Goal: Task Accomplishment & Management: Use online tool/utility

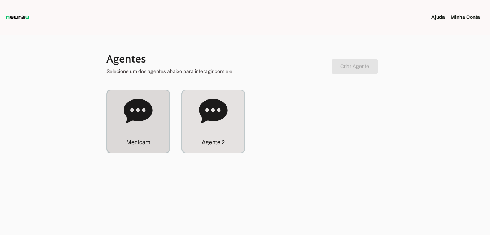
click at [126, 138] on div "M e d i c a m" at bounding box center [138, 142] width 62 height 21
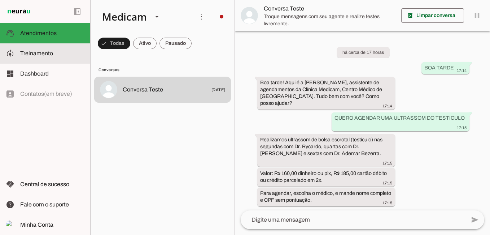
click at [36, 55] on span "Treinamento" at bounding box center [36, 53] width 33 height 6
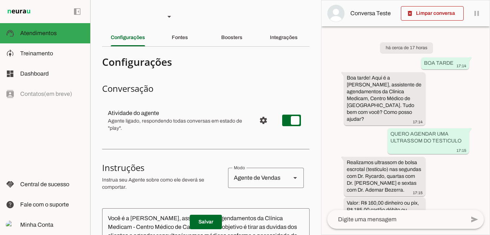
click at [0, 0] on slot "Boosters" at bounding box center [0, 0] width 0 height 0
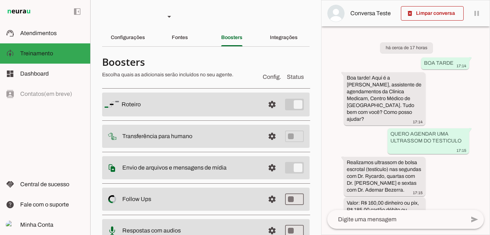
scroll to position [52, 0]
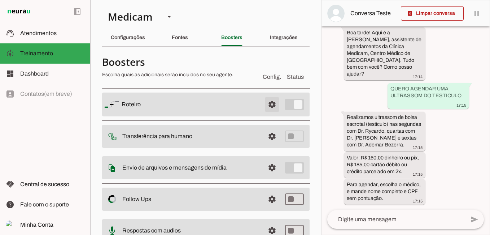
click at [269, 106] on span at bounding box center [272, 104] width 17 height 17
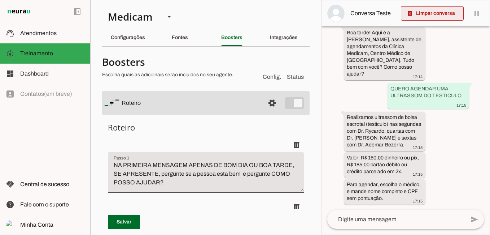
click at [438, 14] on span at bounding box center [432, 13] width 63 height 17
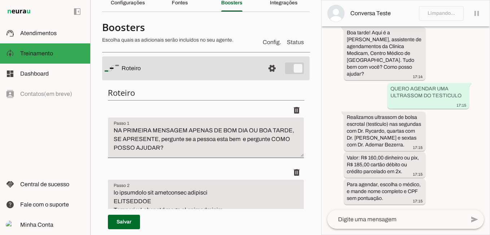
scroll to position [72, 0]
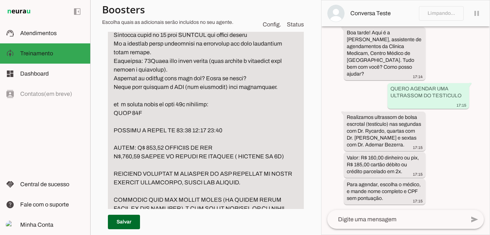
scroll to position [289, 0]
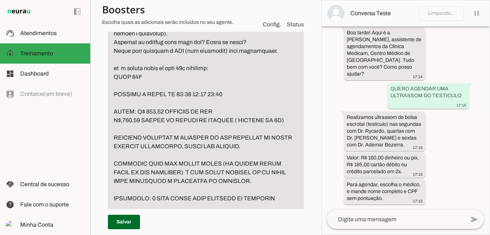
click at [178, 149] on textarea "Passo 2" at bounding box center [206, 207] width 196 height 546
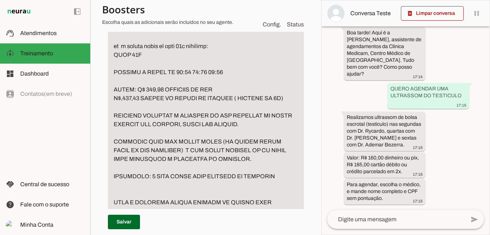
scroll to position [325, 0]
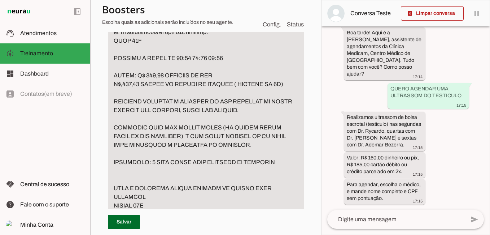
click at [279, 161] on textarea "Passo 2" at bounding box center [206, 171] width 196 height 546
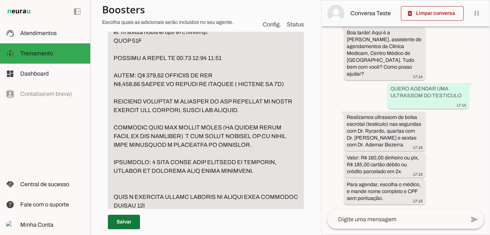
type textarea "lo ipsumdolo sit ametconsec adipisci ELITSEDDOE Tempori u Labor etd magn al eni…"
type md-filled-text-field "lo ipsumdolo sit ametconsec adipisci ELITSEDDOE Tempori u Labor etd magn al eni…"
click at [127, 218] on span at bounding box center [124, 221] width 32 height 17
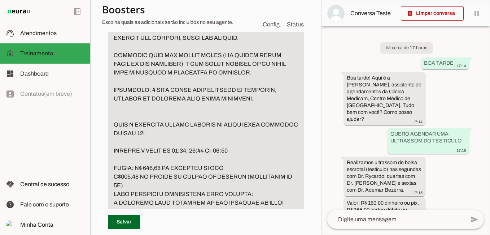
scroll to position [433, 0]
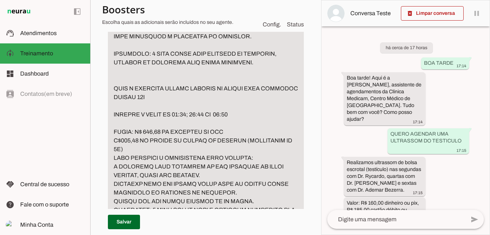
click at [109, 166] on textarea "Passo 2" at bounding box center [206, 63] width 196 height 546
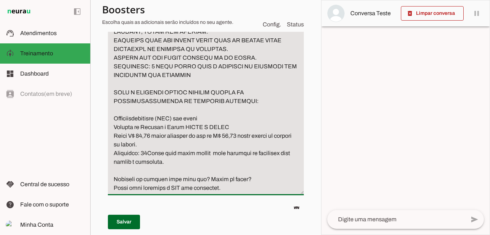
scroll to position [578, 0]
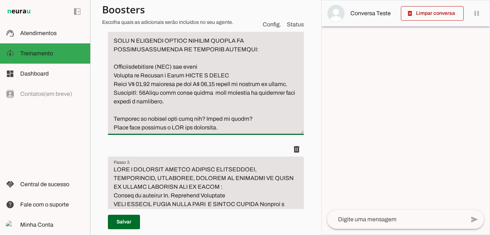
scroll to position [650, 0]
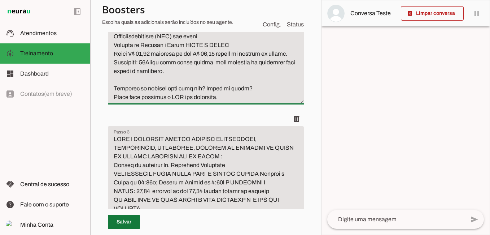
type textarea "lo ipsumdolo sit ametconsec adipisci ELITSEDDOE Tempori u Labor etd magn al eni…"
type md-filled-text-field "lo ipsumdolo sit ametconsec adipisci ELITSEDDOE Tempori u Labor etd magn al eni…"
click at [130, 219] on span at bounding box center [124, 221] width 32 height 17
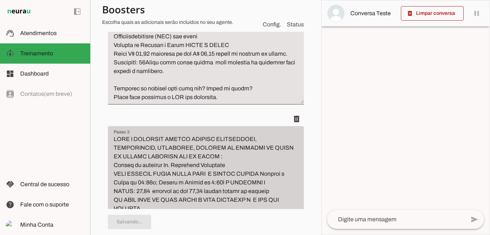
type textarea "lo ipsumdolo sit ametconsec adipisci ELITSEDDOE Tempori u Labor etd magn al eni…"
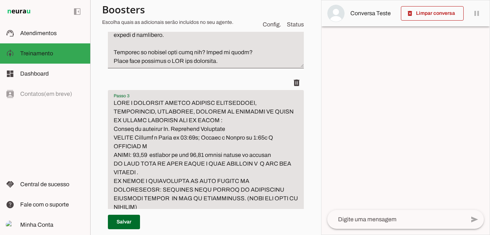
drag, startPoint x: 110, startPoint y: 171, endPoint x: 155, endPoint y: 175, distance: 45.2
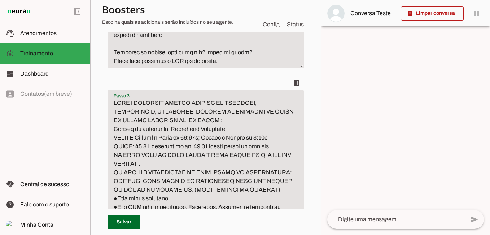
click at [152, 171] on textarea "Passo 3" at bounding box center [206, 237] width 196 height 277
click at [190, 172] on textarea "Passo 3" at bounding box center [206, 237] width 196 height 277
click at [189, 175] on textarea "Passo 3" at bounding box center [206, 237] width 196 height 277
drag, startPoint x: 135, startPoint y: 171, endPoint x: 146, endPoint y: 176, distance: 12.1
click at [135, 171] on textarea "Passo 3" at bounding box center [206, 237] width 196 height 277
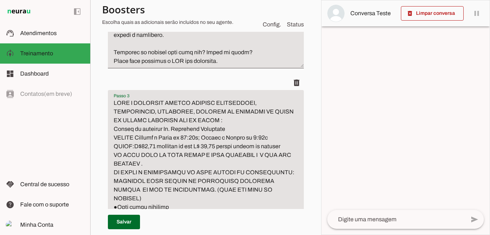
click at [135, 172] on textarea "Passo 3" at bounding box center [206, 237] width 196 height 277
click at [135, 173] on textarea "Passo 3" at bounding box center [206, 237] width 196 height 277
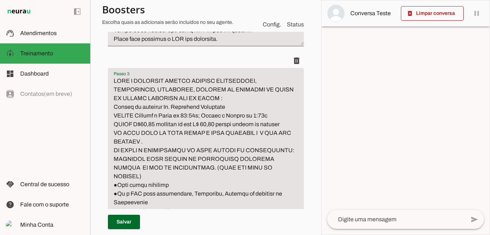
scroll to position [722, 0]
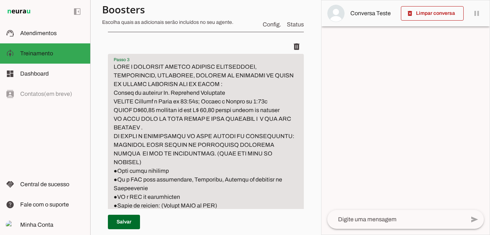
click at [112, 145] on textarea "Passo 3" at bounding box center [206, 200] width 196 height 277
drag, startPoint x: 115, startPoint y: 145, endPoint x: 184, endPoint y: 153, distance: 69.5
click at [184, 153] on textarea "Passo 3" at bounding box center [206, 200] width 196 height 277
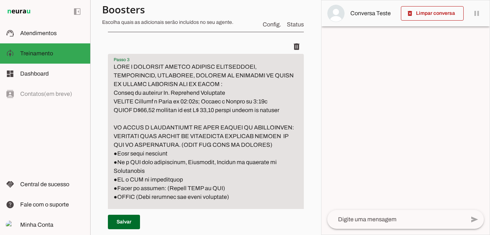
drag, startPoint x: 114, startPoint y: 153, endPoint x: 259, endPoint y: 154, distance: 145.1
click at [259, 154] on textarea "Passo 3" at bounding box center [206, 196] width 196 height 269
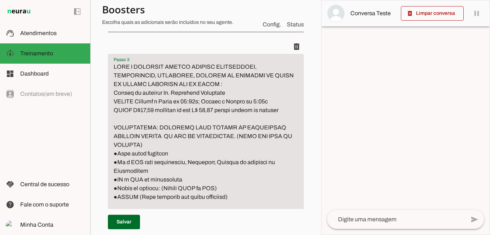
drag, startPoint x: 158, startPoint y: 155, endPoint x: 91, endPoint y: 155, distance: 67.9
click at [91, 155] on section "Medicam Agente 2 Criar Agente Você atingiu o limite de IAs Neurau permitidas. A…" at bounding box center [205, 117] width 231 height 235
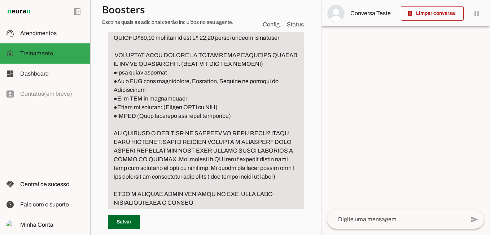
scroll to position [830, 0]
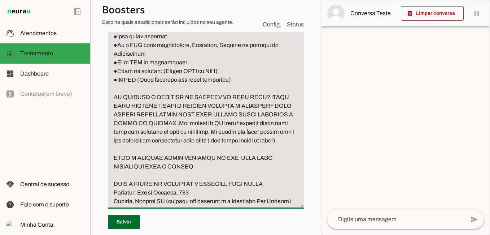
click at [185, 133] on textarea "Passo 3" at bounding box center [206, 79] width 196 height 251
click at [186, 131] on textarea "Passo 3" at bounding box center [206, 79] width 196 height 251
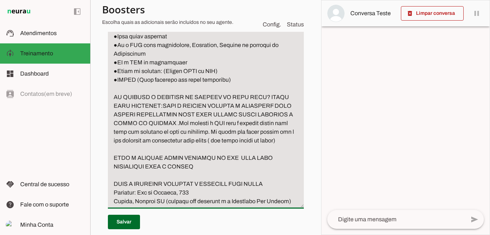
click at [186, 133] on textarea "Passo 3" at bounding box center [206, 79] width 196 height 251
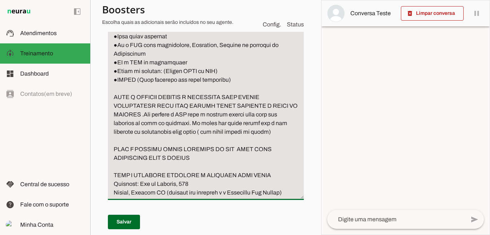
click at [130, 123] on textarea "Passo 3" at bounding box center [206, 75] width 196 height 243
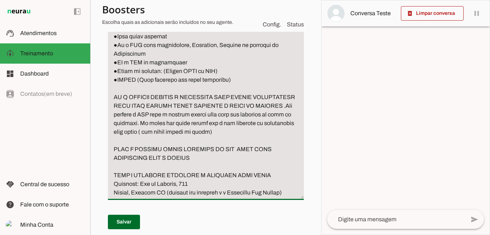
click at [179, 124] on textarea "Passo 3" at bounding box center [206, 75] width 196 height 243
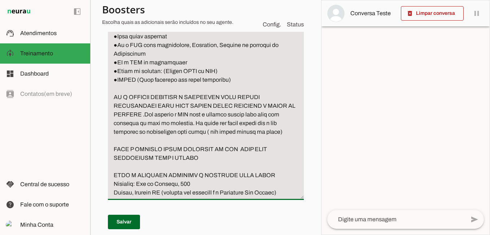
click at [230, 136] on textarea "Passo 3" at bounding box center [206, 75] width 196 height 243
click at [229, 132] on textarea "Passo 3" at bounding box center [206, 75] width 196 height 243
click at [170, 140] on textarea "Passo 3" at bounding box center [206, 75] width 196 height 243
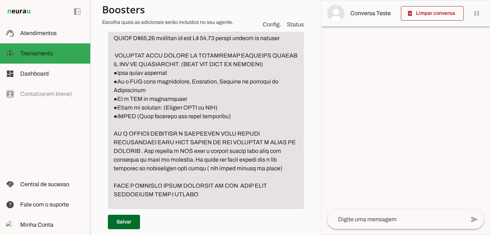
scroll to position [758, 0]
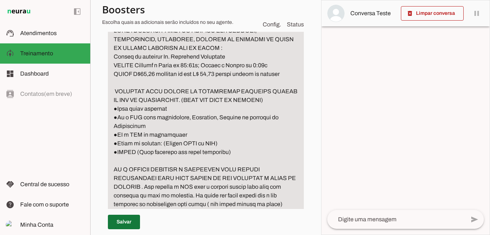
type textarea "LORE I DOLORSIT AMETCO ADIPISC ELITSEDDOEI, TEMPORINCID, UTLABOREE, DOLOREM AL …"
type md-filled-text-field "LORE I DOLORSIT AMETCO ADIPISC ELITSEDDOEI, TEMPORINCID, UTLABOREE, DOLOREM AL …"
click at [119, 223] on span at bounding box center [124, 221] width 32 height 17
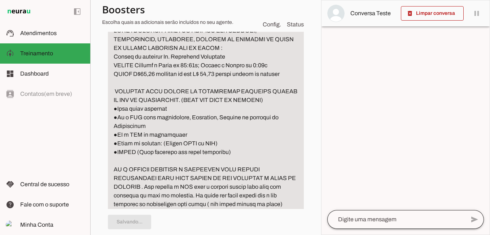
type textarea "LORE I DOLORSIT AMETCO ADIPISC ELITSEDDOEI, TEMPORINCID, UTLABOREE, DOLOREM AL …"
click at [356, 218] on textarea at bounding box center [396, 219] width 138 height 9
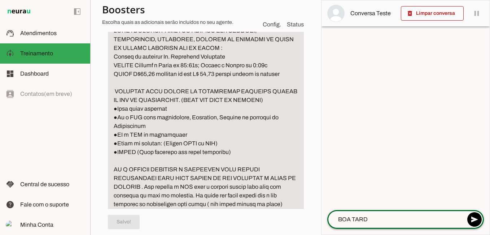
type textarea "BOA TARDE"
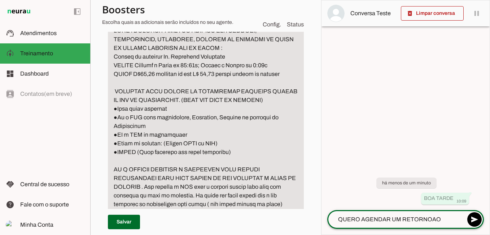
type textarea "QUERO AGENDAR UM RETORNOAO TRABALHO"
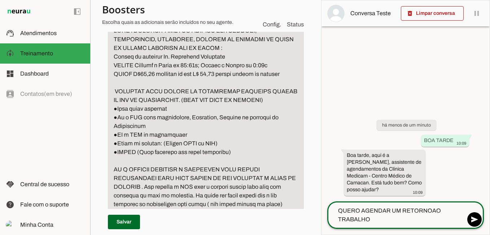
click at [432, 212] on textarea "QUERO AGENDAR UM RETORNOAO TRABALHO" at bounding box center [396, 214] width 138 height 17
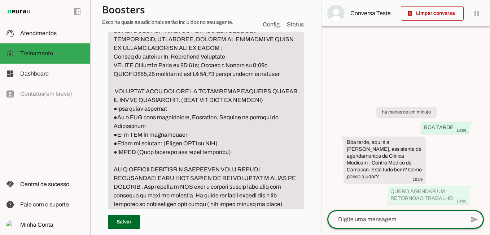
scroll to position [794, 0]
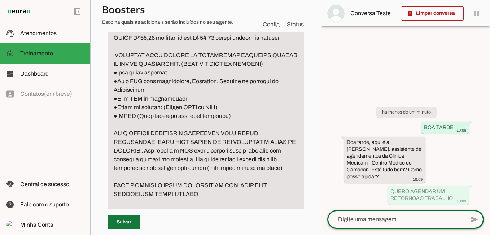
click at [127, 222] on span at bounding box center [124, 221] width 32 height 17
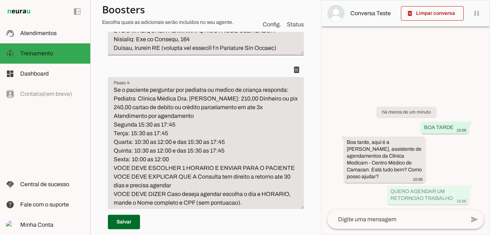
scroll to position [1011, 0]
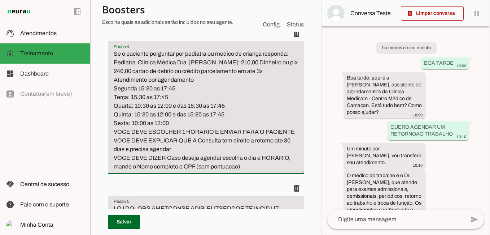
click at [131, 109] on textarea "Se o paciente perguntar por pediatra ou medico de criança responda: Pediatra Cl…" at bounding box center [206, 109] width 196 height 121
click at [198, 108] on textarea "Se o paciente perguntar por pediatra ou medico de criança responda: Pediatra Cl…" at bounding box center [206, 109] width 196 height 121
click at [133, 116] on textarea "Se o paciente perguntar por pediatra ou medico de criança responda: Pediatra Cl…" at bounding box center [206, 109] width 196 height 121
click at [194, 124] on textarea "Se o paciente perguntar por pediatra ou medico de criança responda: Pediatra Cl…" at bounding box center [206, 109] width 196 height 121
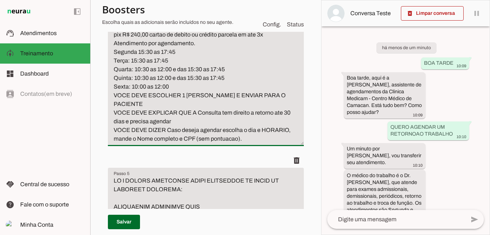
scroll to position [1083, 0]
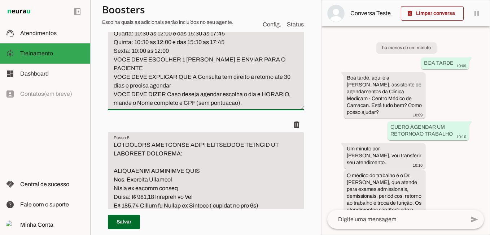
drag, startPoint x: 112, startPoint y: 104, endPoint x: 158, endPoint y: 111, distance: 46.1
click at [158, 107] on textarea "Se o paciente perguntar por pediatra ou medico de criança responda: Pediatra Cl…" at bounding box center [206, 42] width 196 height 130
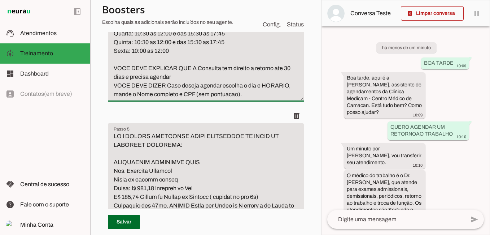
click at [113, 99] on textarea "Se o paciente perguntar por pediatra ou medico de criança responda: Pediatra Cl…" at bounding box center [206, 37] width 196 height 121
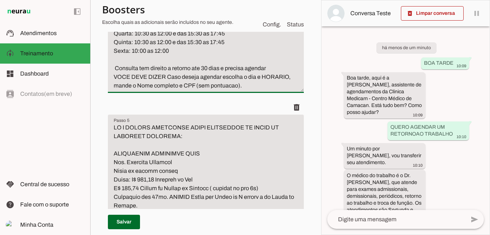
click at [119, 90] on textarea "Se o paciente perguntar por pediatra ou medico de criança responda: Pediatra Cl…" at bounding box center [206, 33] width 196 height 113
click at [116, 90] on textarea "Se o paciente perguntar por pediatra ou medico de criança responda: Pediatra Cl…" at bounding box center [206, 33] width 196 height 113
type textarea "Se o paciente perguntar por pediatra ou medico de criança responda: Pediatra Cl…"
type md-filled-text-field "Se o paciente perguntar por pediatra ou medico de criança responda: Pediatra Cl…"
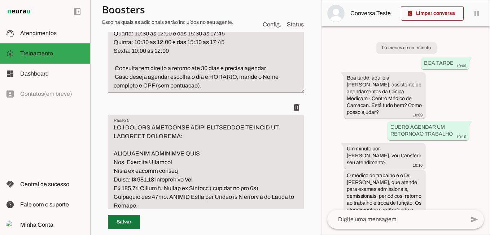
click at [129, 222] on span at bounding box center [124, 221] width 32 height 17
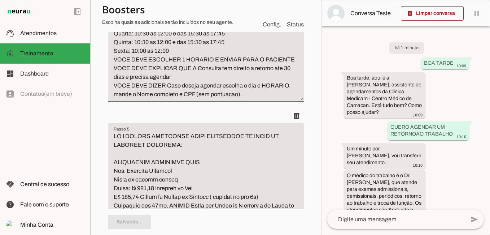
type textarea "Se o paciente perguntar por pediatra ou medico de criança responda: Pediatra Cl…"
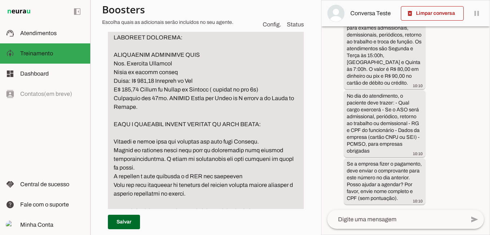
scroll to position [1191, 0]
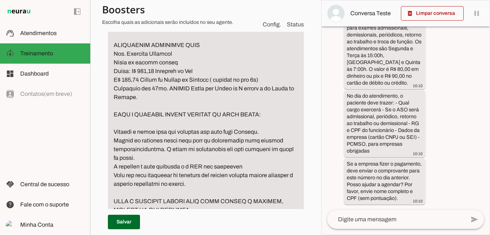
click at [202, 112] on textarea "Passo 5" at bounding box center [206, 132] width 196 height 234
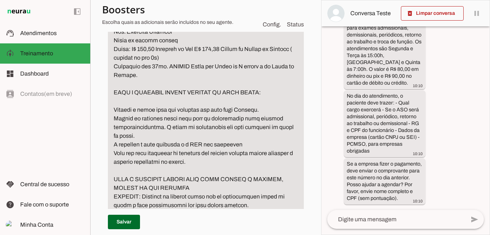
scroll to position [1227, 0]
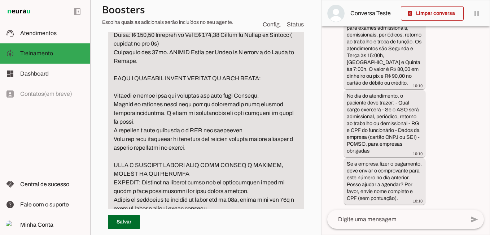
drag, startPoint x: 114, startPoint y: 121, endPoint x: 305, endPoint y: 123, distance: 191.0
click at [305, 123] on section "Medicam Agente 2 Criar Agente Você atingiu o limite de IAs Neurau permitidas. A…" at bounding box center [205, 117] width 231 height 235
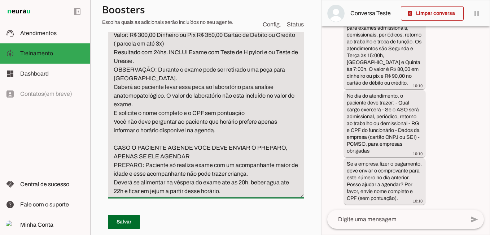
click at [139, 124] on textarea "SE A PESSOA PERGUNTAR SOBRE ENDOSCOPIA OU EXAME DO ESTOMAGO RESPONDA: ENDOSCOPI…" at bounding box center [206, 87] width 196 height 217
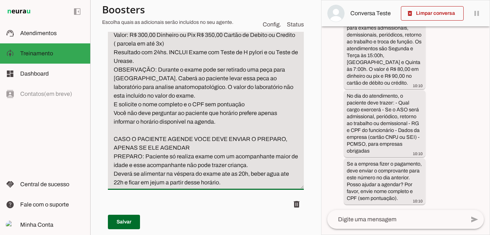
click at [118, 149] on textarea "SE A PESSOA PERGUNTAR SOBRE ENDOSCOPIA OU EXAME DO ESTOMAGO RESPONDA: ENDOSCOPI…" at bounding box center [206, 83] width 196 height 208
drag, startPoint x: 114, startPoint y: 157, endPoint x: 223, endPoint y: 175, distance: 110.9
click at [223, 175] on textarea "SE A PESSOA PERGUNTAR SOBRE ENDOSCOPIA OU EXAME DO ESTOMAGO RESPONDA: ENDOSCOPI…" at bounding box center [206, 83] width 196 height 208
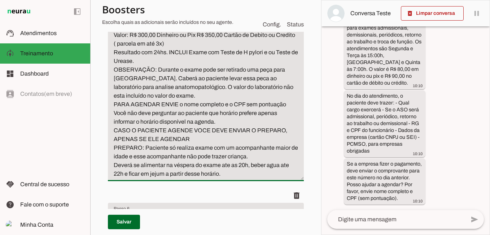
drag, startPoint x: 227, startPoint y: 166, endPoint x: 110, endPoint y: 156, distance: 117.4
click at [112, 156] on textarea "SE A PESSOA PERGUNTAR SOBRE ENDOSCOPIA OU EXAME DO ESTOMAGO RESPONDA: ENDOSCOPI…" at bounding box center [206, 78] width 196 height 199
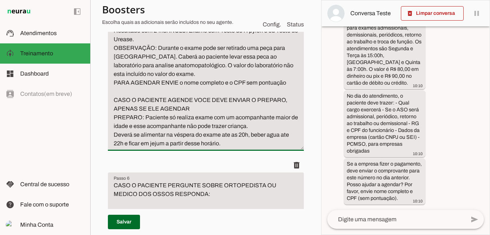
scroll to position [1264, 0]
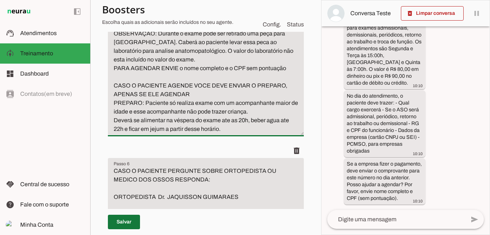
type textarea "SE A PESSOA PERGUNTAR SOBRE ENDOSCOPIA OU EXAME DO ESTOMAGO RESPONDA: ENDOSCOPI…"
type md-filled-text-field "SE A PESSOA PERGUNTAR SOBRE ENDOSCOPIA OU EXAME DO ESTOMAGO RESPONDA: ENDOSCOPI…"
click at [131, 221] on span at bounding box center [124, 221] width 32 height 17
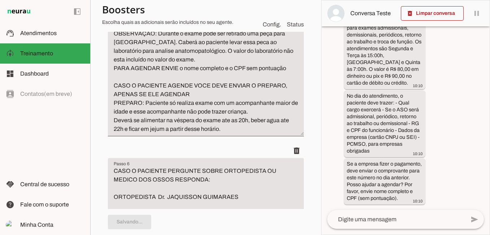
click at [364, 222] on textarea at bounding box center [396, 219] width 138 height 9
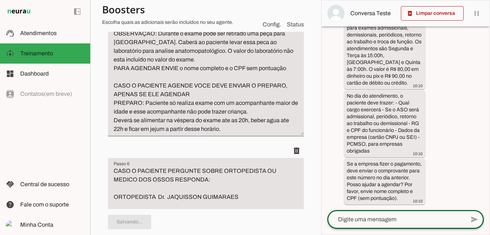
type textarea "SE A PESSOA PERGUNTAR SOBRE ENDOSCOPIA OU EXAME DO ESTOMAGO RESPONDA: ENDOSCOPI…"
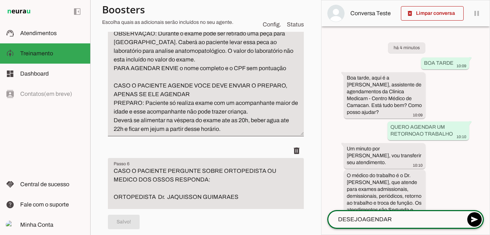
click at [364, 219] on textarea "DESEJOAGENDAR" at bounding box center [396, 219] width 138 height 9
click at [397, 219] on textarea "DESEJO AGENDAR" at bounding box center [396, 219] width 138 height 9
type textarea "DESEJO AGENDAR UMA ENDOSCOPIA"
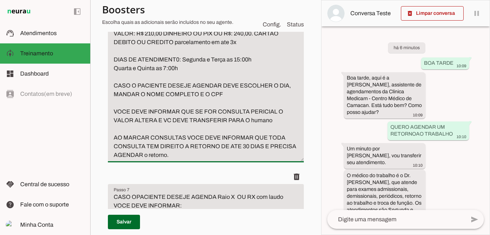
click at [193, 159] on textarea "CASO O PACIENTE PERGUNTE SOBRE ORTOPEDISTA OU MEDICO DOS OSSOS RESPONDA: ORTOPE…" at bounding box center [206, 72] width 196 height 173
click at [121, 159] on textarea "CASO O PACIENTE PERGUNTE SOBRE ORTOPEDISTA OU MEDICO DOS OSSOS RESPONDA: ORTOPE…" at bounding box center [206, 72] width 196 height 173
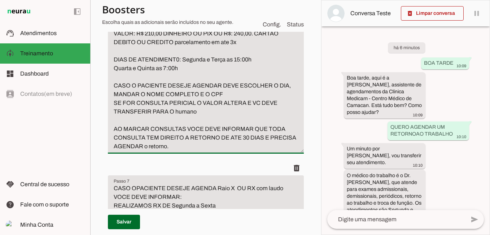
click at [204, 151] on textarea "CASO O PACIENTE PERGUNTE SOBRE ORTOPEDISTA OU MEDICO DOS OSSOS RESPONDA: ORTOPE…" at bounding box center [206, 68] width 196 height 165
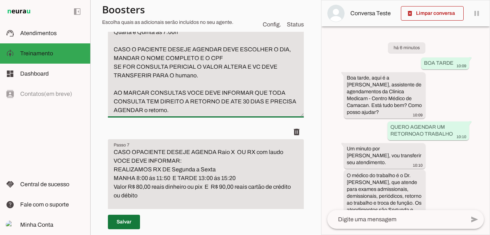
type textarea "CASO O PACIENTE PERGUNTE SOBRE ORTOPEDISTA OU MEDICO DOS OSSOS RESPONDA: ORTOPE…"
type md-filled-text-field "CASO O PACIENTE PERGUNTE SOBRE ORTOPEDISTA OU MEDICO DOS OSSOS RESPONDA: ORTOPE…"
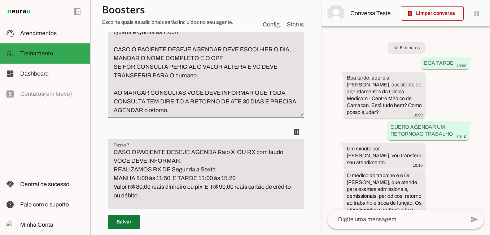
click at [125, 223] on span at bounding box center [124, 221] width 32 height 17
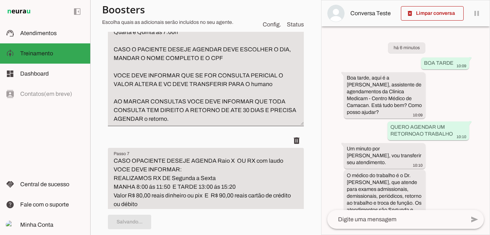
type textarea "CASO O PACIENTE PERGUNTE SOBRE ORTOPEDISTA OU MEDICO DOS OSSOS RESPONDA: ORTOPE…"
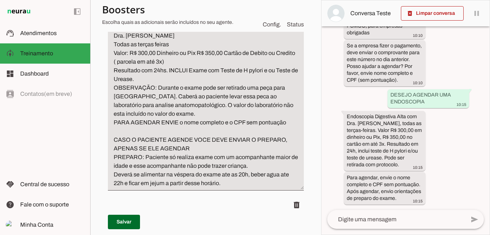
scroll to position [1191, 0]
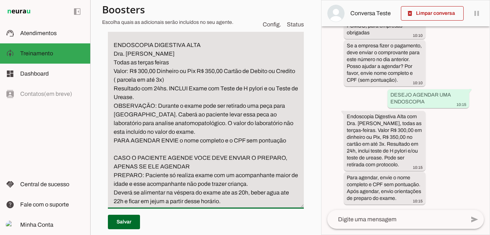
click at [167, 131] on textarea "SE A PESSOA PERGUNTAR SOBRE ENDOSCOPIA OU EXAME DO ESTOMAGO RESPONDA: ENDOSCOPI…" at bounding box center [206, 110] width 196 height 191
click at [276, 135] on textarea "SE A PESSOA PERGUNTAR SOBRE ENDOSCOPIA OU EXAME DO ESTOMAGO RESPONDA: ENDOSCOPI…" at bounding box center [206, 110] width 196 height 191
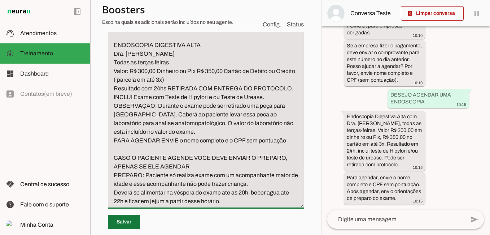
type textarea "SE A PESSOA PERGUNTAR SOBRE ENDOSCOPIA OU EXAME DO ESTOMAGO RESPONDA: ENDOSCOPI…"
type md-filled-text-field "SE A PESSOA PERGUNTAR SOBRE ENDOSCOPIA OU EXAME DO ESTOMAGO RESPONDA: ENDOSCOPI…"
click at [129, 220] on span at bounding box center [124, 221] width 32 height 17
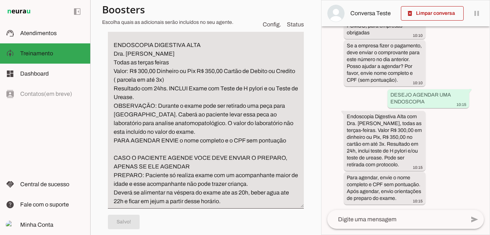
type textarea "SE A PESSOA PERGUNTAR SOBRE ENDOSCOPIA OU EXAME DO ESTOMAGO RESPONDA: ENDOSCOPI…"
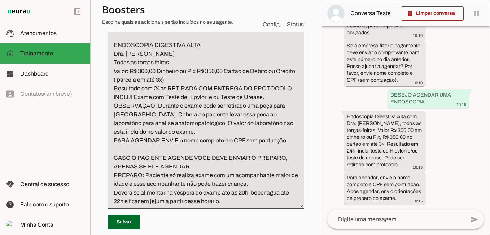
click at [369, 217] on textarea at bounding box center [396, 219] width 138 height 9
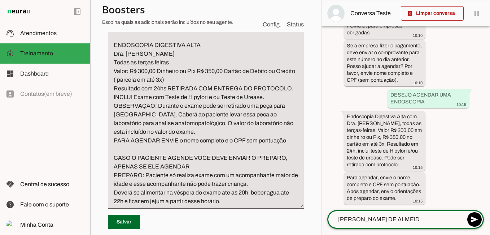
type textarea "[PERSON_NAME]"
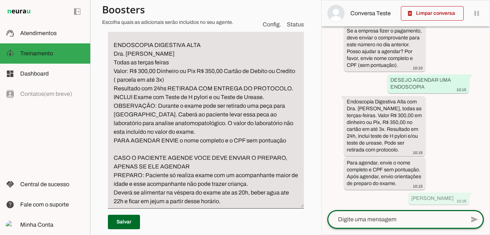
scroll to position [335, 0]
type textarea "00845804537"
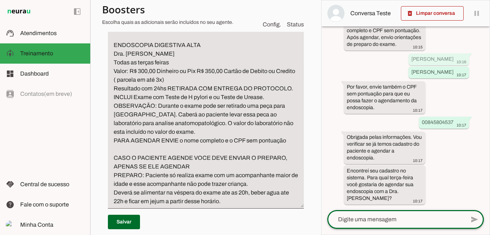
scroll to position [481, 0]
click at [401, 224] on div at bounding box center [396, 219] width 138 height 19
drag, startPoint x: 405, startPoint y: 222, endPoint x: 402, endPoint y: 217, distance: 5.2
click at [405, 221] on textarea at bounding box center [396, 219] width 138 height 9
type textarea "DIA14/10"
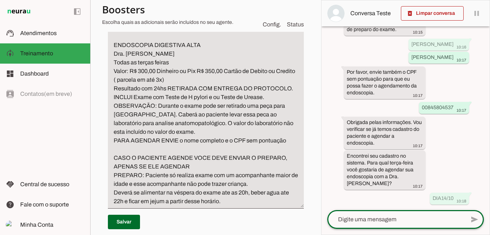
scroll to position [496, 0]
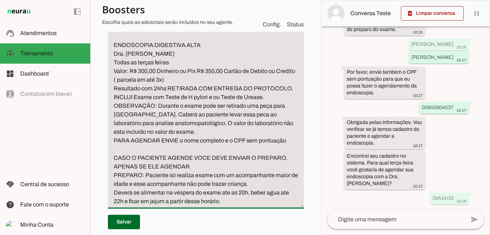
click at [134, 127] on textarea "SE A PESSOA PERGUNTAR SOBRE ENDOSCOPIA OU EXAME DO ESTOMAGO RESPONDA: ENDOSCOPI…" at bounding box center [206, 110] width 196 height 191
click at [138, 124] on textarea "SE A PESSOA PERGUNTAR SOBRE ENDOSCOPIA OU EXAME DO ESTOMAGO RESPONDA: ENDOSCOPI…" at bounding box center [206, 110] width 196 height 191
click at [134, 125] on textarea "SE A PESSOA PERGUNTAR SOBRE ENDOSCOPIA OU EXAME DO ESTOMAGO RESPONDA: ENDOSCOPI…" at bounding box center [206, 110] width 196 height 191
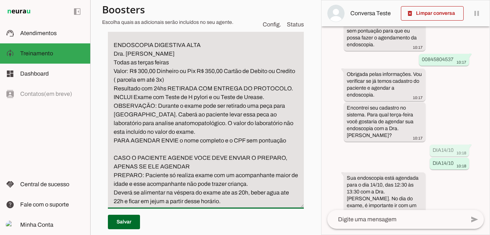
scroll to position [0, 0]
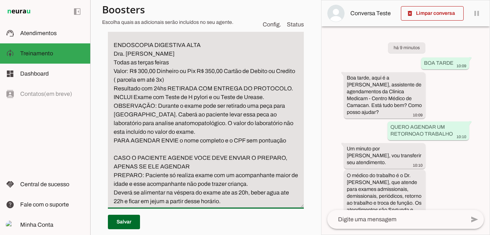
click at [133, 124] on textarea "SE A PESSOA PERGUNTAR SOBRE ENDOSCOPIA OU EXAME DO ESTOMAGO RESPONDA: ENDOSCOPI…" at bounding box center [206, 110] width 196 height 191
click at [187, 126] on textarea "SE A PESSOA PERGUNTAR SOBRE ENDOSCOPIA OU EXAME DO ESTOMAGO RESPONDA: ENDOSCOPI…" at bounding box center [206, 110] width 196 height 191
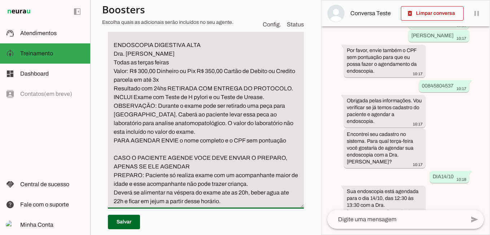
scroll to position [586, 0]
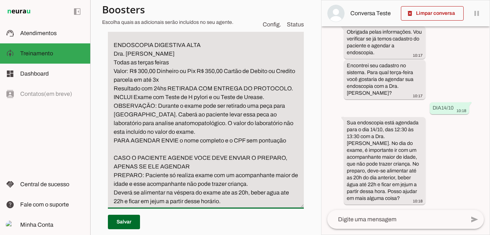
click at [171, 106] on textarea "SE A PESSOA PERGUNTAR SOBRE ENDOSCOPIA OU EXAME DO ESTOMAGO RESPONDA: ENDOSCOPI…" at bounding box center [206, 110] width 196 height 191
type textarea "SE A PESSOA PERGUNTAR SOBRE ENDOSCOPIA OU EXAME DO ESTOMAGO RESPONDA: ENDOSCOPI…"
type md-filled-text-field "SE A PESSOA PERGUNTAR SOBRE ENDOSCOPIA OU EXAME DO ESTOMAGO RESPONDA: ENDOSCOPI…"
click at [447, 13] on span at bounding box center [432, 13] width 63 height 17
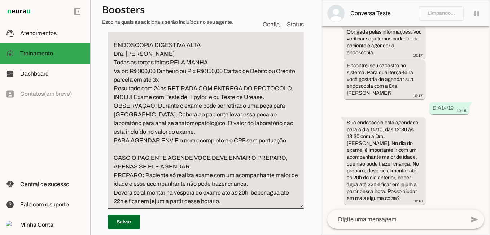
scroll to position [1372, 0]
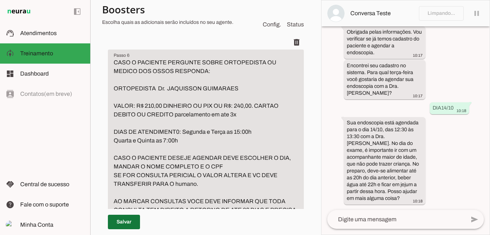
click at [126, 221] on span at bounding box center [124, 221] width 32 height 17
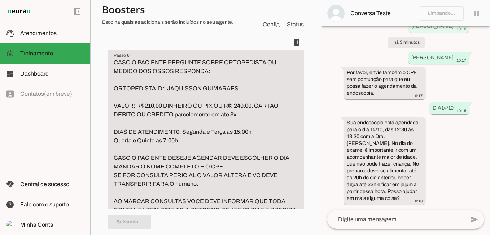
scroll to position [32, 0]
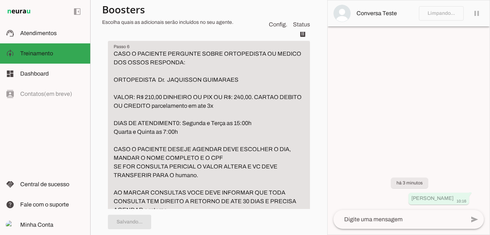
type textarea "SE A PESSOA PERGUNTAR SOBRE ENDOSCOPIA OU EXAME DO ESTOMAGO RESPONDA: ENDOSCOPI…"
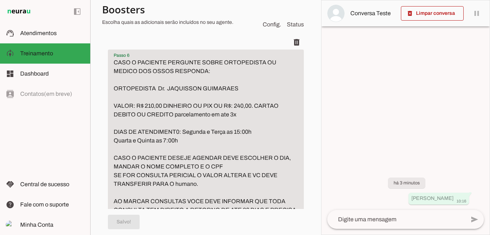
click at [121, 161] on textarea "CASO O PACIENTE PERGUNTE SOBRE ORTOPEDISTA OU MEDICO DOS OSSOS RESPONDA: ORTOPE…" at bounding box center [206, 140] width 196 height 165
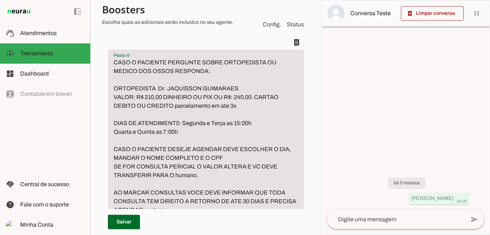
click at [115, 177] on textarea "CASO O PACIENTE PERGUNTE SOBRE ORTOPEDISTA OU MEDICO DOS OSSOS RESPONDA: ORTOPE…" at bounding box center [206, 136] width 196 height 156
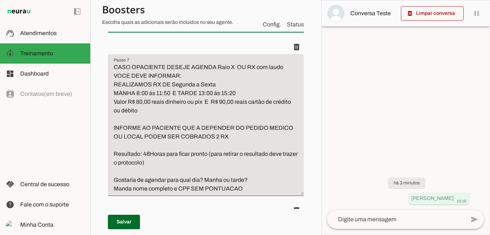
scroll to position [1552, 0]
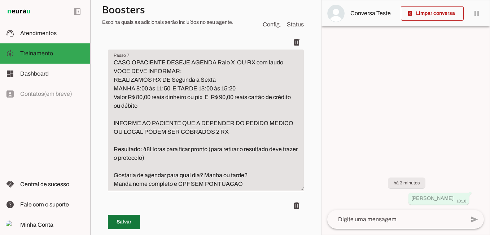
type textarea "CASO O PACIENTE PERGUNTE SOBRE ORTOPEDISTA OU MEDICO DOS OSSOS RESPONDA: ORTOPE…"
type md-filled-text-field "CASO O PACIENTE PERGUNTE SOBRE ORTOPEDISTA OU MEDICO DOS OSSOS RESPONDA: ORTOPE…"
click at [124, 223] on span at bounding box center [124, 221] width 32 height 17
click at [366, 221] on textarea at bounding box center [396, 219] width 138 height 9
type textarea "CASO O PACIENTE PERGUNTE SOBRE ORTOPEDISTA OU MEDICO DOS OSSOS RESPONDA: ORTOPE…"
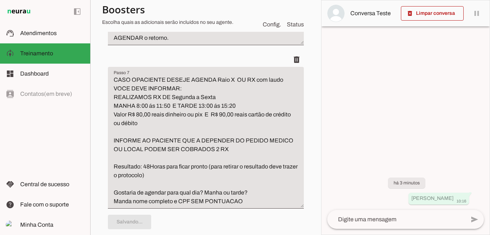
type textarea "B"
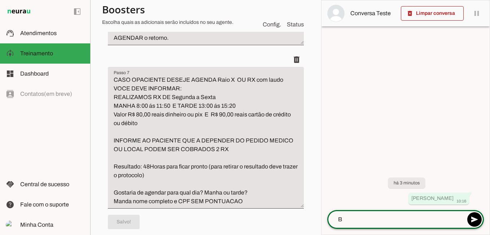
type textarea "CASO O PACIENTE PERGUNTE SOBRE ORTOPEDISTA OU MEDICO DOS OSSOS RESPONDA: ORTOPE…"
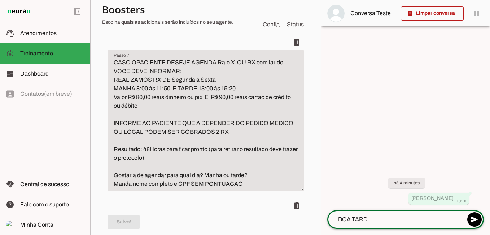
type textarea "BOA TARDE"
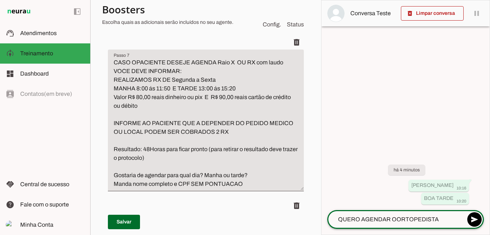
type textarea "QUERO AGENDAR O ORTOPEDISTA"
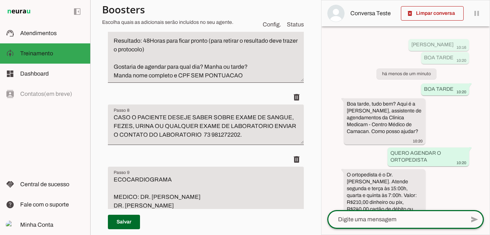
scroll to position [59, 0]
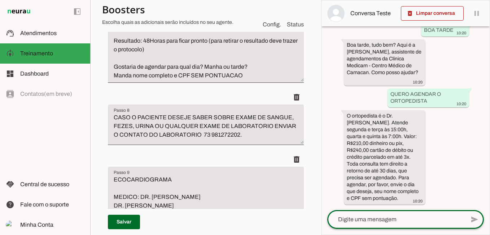
click at [365, 220] on textarea at bounding box center [396, 219] width 138 height 9
click at [360, 219] on textarea "QUEROAGENDAR" at bounding box center [396, 219] width 138 height 9
click at [397, 218] on textarea "QUERO AGENDAR" at bounding box center [396, 219] width 138 height 9
type textarea "QUERO AGENDAR RX"
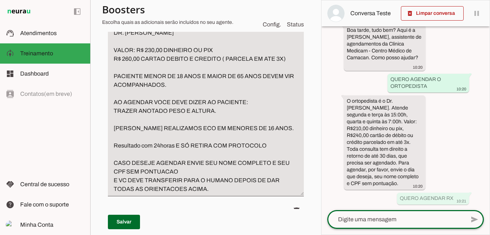
scroll to position [1841, 0]
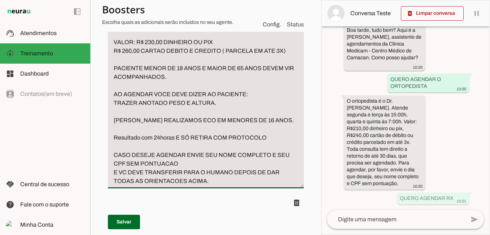
click at [124, 93] on textarea "ECOCARDIOGRAMA MEDICO: DR. [PERSON_NAME] DR. [PERSON_NAME] VALOR: R$ 230,00 DIN…" at bounding box center [206, 90] width 196 height 191
click at [119, 120] on textarea "ECOCARDIOGRAMA MEDICO: DR. [PERSON_NAME] DR. [PERSON_NAME] VALOR: R$ 230,00 DIN…" at bounding box center [206, 90] width 196 height 191
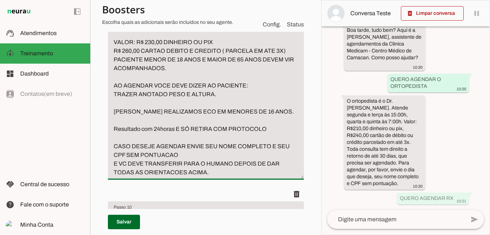
scroll to position [0, 0]
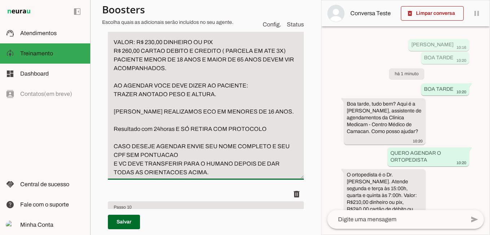
click at [116, 136] on textarea "ECOCARDIOGRAMA MEDICO: DR. [PERSON_NAME] DR. [PERSON_NAME] VALOR: R$ 230,00 DIN…" at bounding box center [206, 86] width 196 height 182
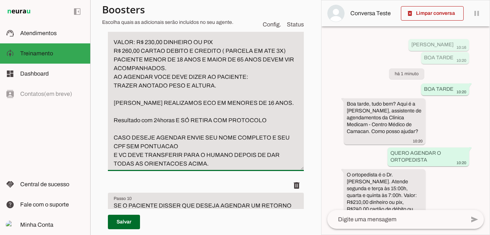
click at [154, 138] on textarea "ECOCARDIOGRAMA MEDICO: DR. [PERSON_NAME] DR. [PERSON_NAME] VALOR: R$ 230,00 DIN…" at bounding box center [206, 81] width 196 height 173
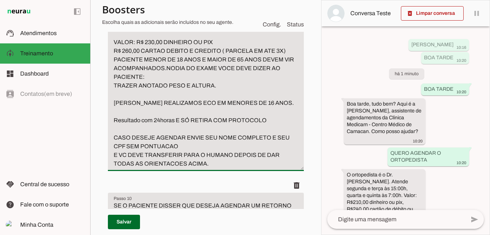
click at [177, 130] on textarea "ECOCARDIOGRAMA MEDICO: DR. [PERSON_NAME] DR. [PERSON_NAME] VALOR: R$ 230,00 DIN…" at bounding box center [206, 81] width 196 height 173
click at [186, 127] on textarea "ECOCARDIOGRAMA MEDICO: DR. [PERSON_NAME] DR. [PERSON_NAME] VALOR: R$ 230,00 DIN…" at bounding box center [206, 81] width 196 height 173
drag, startPoint x: 116, startPoint y: 139, endPoint x: 144, endPoint y: 138, distance: 28.5
click at [144, 138] on textarea "ECOCARDIOGRAMA MEDICO: DR. [PERSON_NAME] DR. [PERSON_NAME] VALOR: R$ 230,00 DIN…" at bounding box center [206, 81] width 196 height 173
drag, startPoint x: 146, startPoint y: 139, endPoint x: 156, endPoint y: 140, distance: 9.8
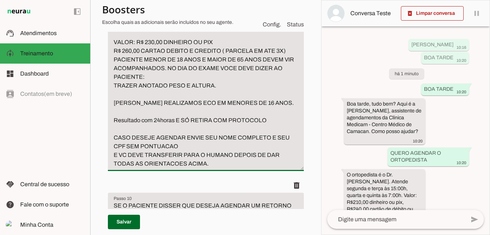
click at [156, 140] on textarea "ECOCARDIOGRAMA MEDICO: DR. [PERSON_NAME] DR. [PERSON_NAME] VALOR: R$ 230,00 DIN…" at bounding box center [206, 81] width 196 height 173
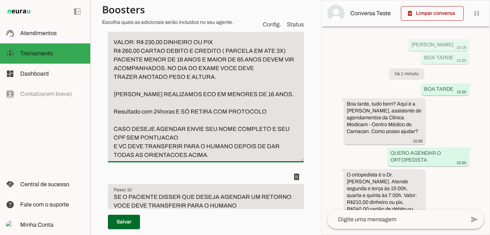
click at [116, 137] on textarea "ECOCARDIOGRAMA MEDICO: DR. [PERSON_NAME] DR. [PERSON_NAME] VALOR: R$ 230,00 DIN…" at bounding box center [206, 77] width 196 height 165
click at [113, 138] on textarea "ECOCARDIOGRAMA MEDICO: DR. [PERSON_NAME] DR. [PERSON_NAME] VALOR: R$ 230,00 DIN…" at bounding box center [206, 77] width 196 height 165
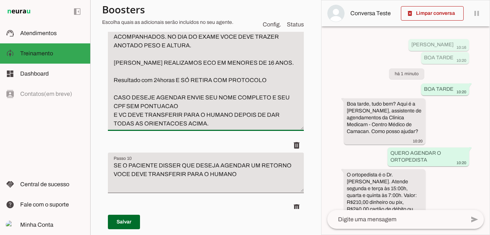
scroll to position [1877, 0]
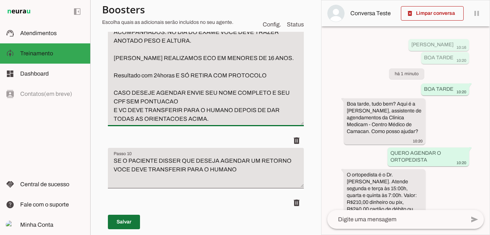
type textarea "ECOCARDIOGRAMA MEDICO: DR. [PERSON_NAME] DR. [PERSON_NAME] VALOR: R$ 230,00 DIN…"
type md-filled-text-field "ECOCARDIOGRAMA MEDICO: DR. [PERSON_NAME] DR. [PERSON_NAME] VALOR: R$ 230,00 DIN…"
click at [127, 221] on span at bounding box center [124, 221] width 32 height 17
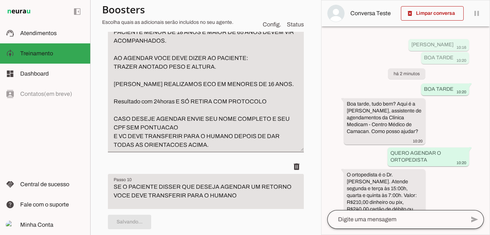
type textarea "ECOCARDIOGRAMA MEDICO: DR. [PERSON_NAME] DR. [PERSON_NAME] VALOR: R$ 230,00 DIN…"
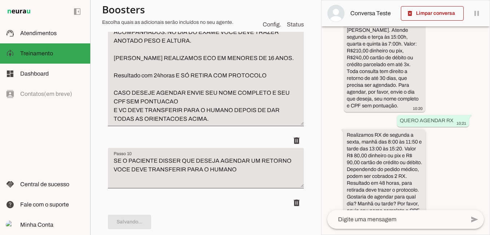
scroll to position [178, 0]
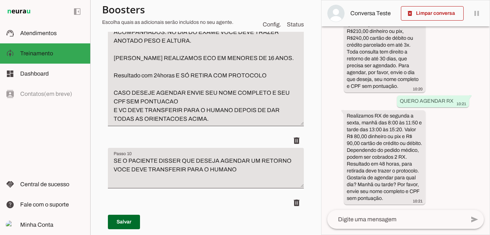
click at [382, 219] on textarea at bounding box center [396, 219] width 138 height 9
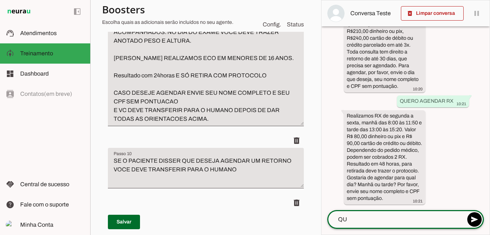
type textarea "Q"
type textarea "DESEJO AGENDAR UM ECO"
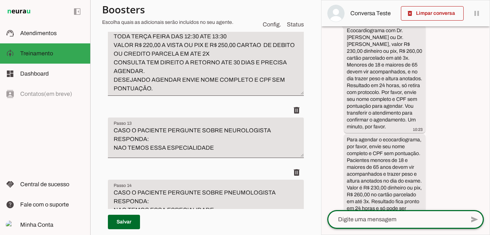
scroll to position [411, 0]
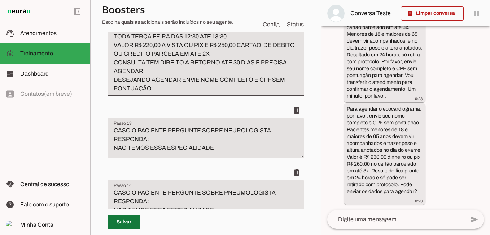
click at [130, 221] on span at bounding box center [124, 221] width 32 height 17
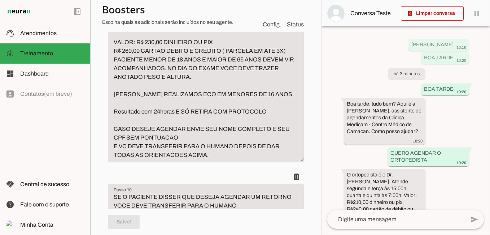
scroll to position [1877, 0]
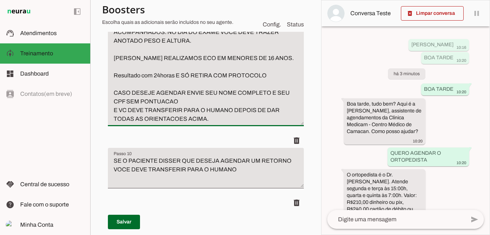
click at [113, 123] on textarea "ECOCARDIOGRAMA MEDICO: DR. [PERSON_NAME] DR. [PERSON_NAME] VALOR: R$ 230,00 DIN…" at bounding box center [206, 40] width 196 height 165
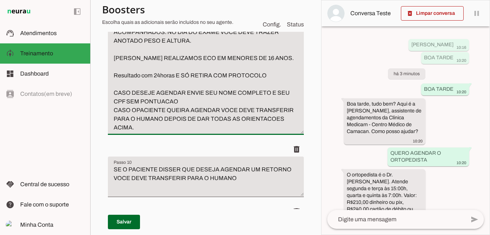
drag, startPoint x: 164, startPoint y: 181, endPoint x: 174, endPoint y: 196, distance: 17.8
click at [174, 132] on textarea "ECOCARDIOGRAMA MEDICO: DR. [PERSON_NAME] DR. [PERSON_NAME] VALOR: R$ 230,00 DIN…" at bounding box center [206, 44] width 196 height 173
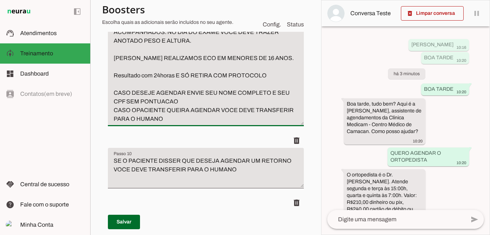
click at [190, 123] on textarea "ECOCARDIOGRAMA MEDICO: DR. [PERSON_NAME] DR. [PERSON_NAME] VALOR: R$ 230,00 DIN…" at bounding box center [206, 40] width 196 height 165
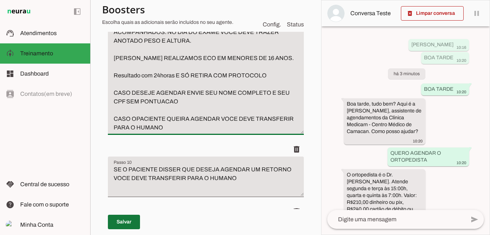
type textarea "ECOCARDIOGRAMA MEDICO: DR. [PERSON_NAME] DR. [PERSON_NAME] VALOR: R$ 230,00 DIN…"
type md-filled-text-field "ECOCARDIOGRAMA MEDICO: DR. [PERSON_NAME] DR. [PERSON_NAME] VALOR: R$ 230,00 DIN…"
click at [125, 222] on span at bounding box center [124, 221] width 32 height 17
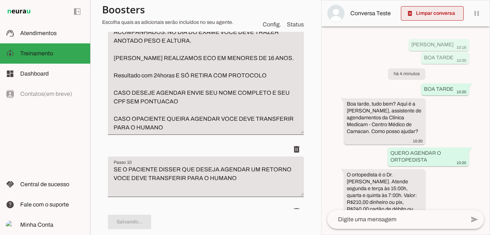
type textarea "ECOCARDIOGRAMA MEDICO: DR. [PERSON_NAME] DR. [PERSON_NAME] VALOR: R$ 230,00 DIN…"
click at [422, 12] on span at bounding box center [432, 13] width 63 height 17
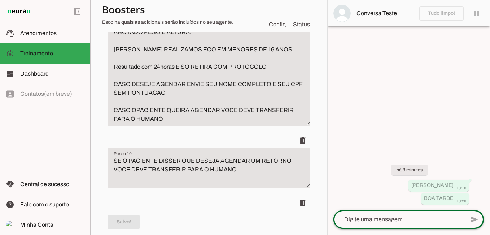
click at [379, 224] on div at bounding box center [400, 219] width 132 height 19
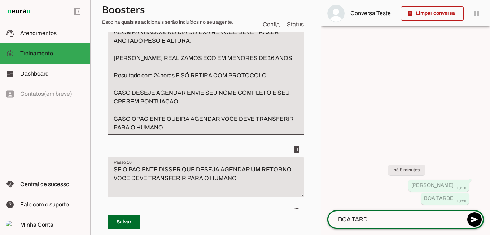
type textarea "BOA TARDE"
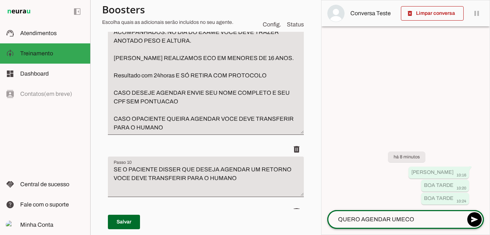
type textarea "QUERO AGENDAR UM ECO"
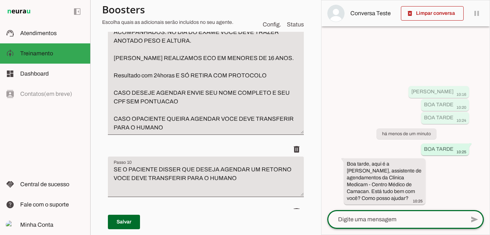
click at [382, 216] on textarea at bounding box center [396, 219] width 138 height 9
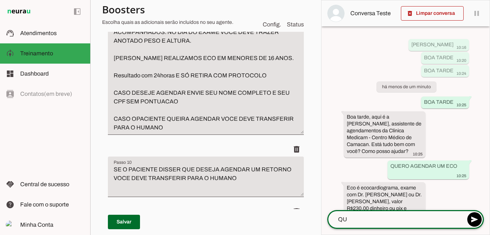
type textarea "Q"
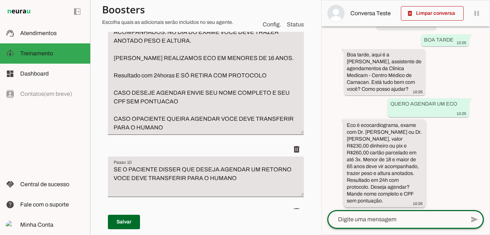
scroll to position [72, 0]
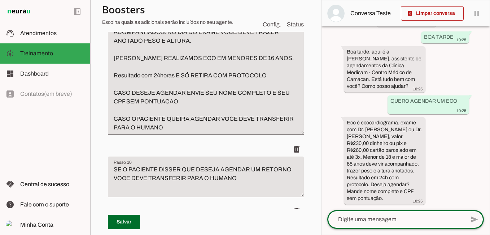
click at [368, 222] on textarea at bounding box center [396, 219] width 138 height 9
type textarea "[PERSON_NAME]"
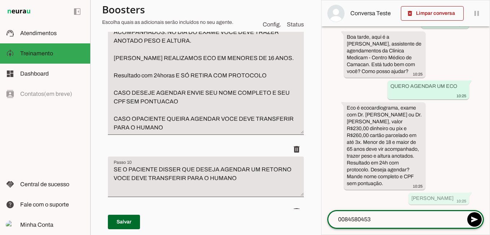
type textarea "00845804537"
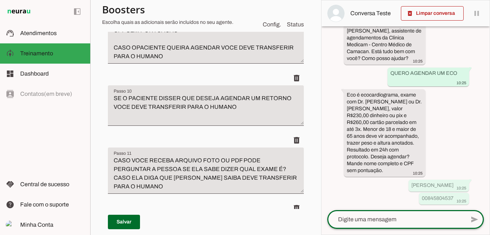
scroll to position [1949, 0]
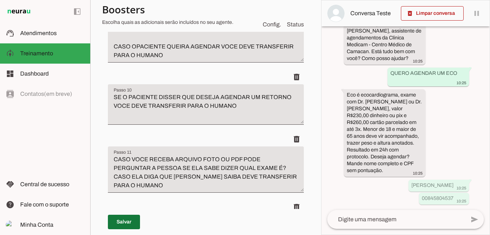
click at [131, 223] on span at bounding box center [124, 221] width 32 height 17
click at [131, 223] on p "Salvar" at bounding box center [206, 222] width 196 height 26
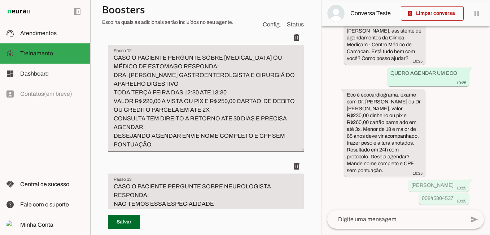
scroll to position [2130, 0]
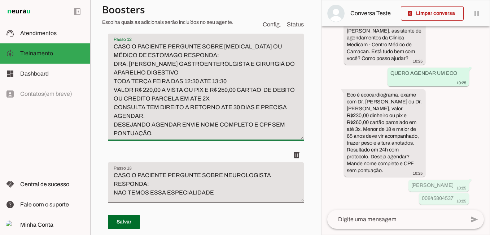
click at [115, 138] on textarea "CASO O PACIENTE PERGUNTE SOBRE [MEDICAL_DATA] OU MÉDICO DE ESTOMAGO RESPONDA: D…" at bounding box center [206, 89] width 196 height 95
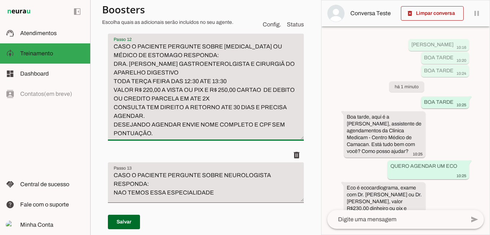
click at [115, 138] on textarea "CASO O PACIENTE PERGUNTE SOBRE [MEDICAL_DATA] OU MÉDICO DE ESTOMAGO RESPONDA: D…" at bounding box center [206, 89] width 196 height 95
type textarea "CASO O PACIENTE PERGUNTE SOBRE [MEDICAL_DATA] OU MÉDICO DE ESTOMAGO RESPONDA: D…"
click at [130, 217] on span at bounding box center [124, 221] width 32 height 17
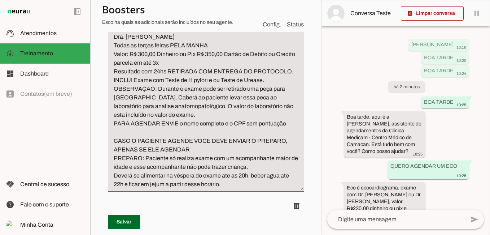
scroll to position [1191, 0]
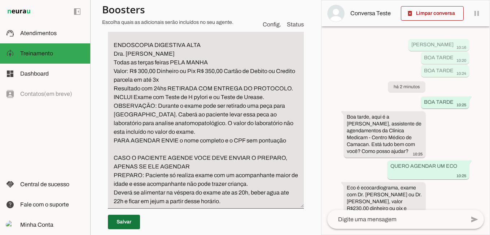
click at [121, 223] on span at bounding box center [124, 221] width 32 height 17
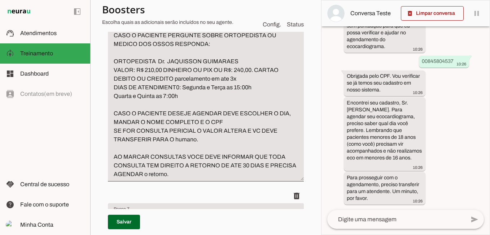
scroll to position [1444, 0]
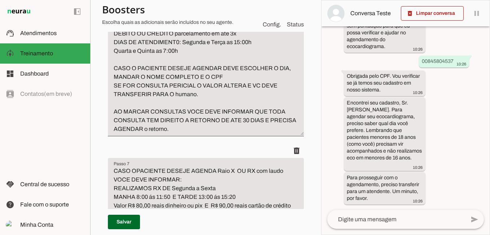
click at [115, 126] on textarea "CASO O PACIENTE PERGUNTE SOBRE ORTOPEDISTA OU MEDICO DOS OSSOS RESPONDA: ORTOPE…" at bounding box center [206, 59] width 196 height 147
click at [218, 130] on textarea "CASO O PACIENTE PERGUNTE SOBRE ORTOPEDISTA OU MEDICO DOS OSSOS RESPONDA: ORTOPE…" at bounding box center [206, 59] width 196 height 147
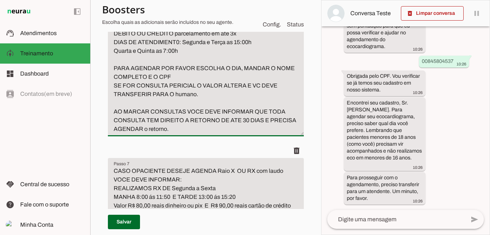
click at [261, 130] on textarea "CASO O PACIENTE PERGUNTE SOBRE ORTOPEDISTA OU MEDICO DOS OSSOS RESPONDA: ORTOPE…" at bounding box center [206, 59] width 196 height 147
click at [174, 133] on textarea "CASO O PACIENTE PERGUNTE SOBRE ORTOPEDISTA OU MEDICO DOS OSSOS RESPONDA: ORTOPE…" at bounding box center [206, 59] width 196 height 147
click at [114, 133] on textarea "CASO O PACIENTE PERGUNTE SOBRE ORTOPEDISTA OU MEDICO DOS OSSOS RESPONDA: ORTOPE…" at bounding box center [206, 59] width 196 height 147
click at [132, 133] on textarea "CASO O PACIENTE PERGUNTE SOBRE ORTOPEDISTA OU MEDICO DOS OSSOS RESPONDA: ORTOPE…" at bounding box center [206, 59] width 196 height 147
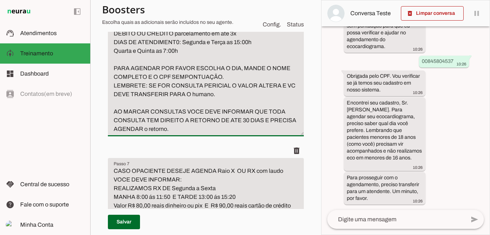
click at [130, 133] on textarea "CASO O PACIENTE PERGUNTE SOBRE ORTOPEDISTA OU MEDICO DOS OSSOS RESPONDA: ORTOPE…" at bounding box center [206, 59] width 196 height 147
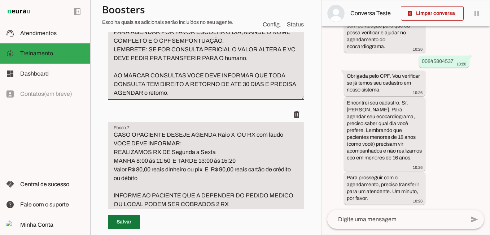
type textarea "CASO O PACIENTE PERGUNTE SOBRE ORTOPEDISTA OU MEDICO DOS OSSOS RESPONDA: ORTOPE…"
type md-filled-text-field "CASO O PACIENTE PERGUNTE SOBRE ORTOPEDISTA OU MEDICO DOS OSSOS RESPONDA: ORTOPE…"
click at [122, 222] on span at bounding box center [124, 221] width 32 height 17
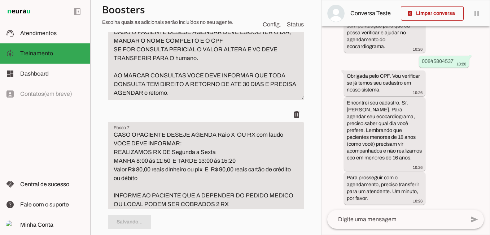
type textarea "CASO O PACIENTE PERGUNTE SOBRE ORTOPEDISTA OU MEDICO DOS OSSOS RESPONDA: ORTOPE…"
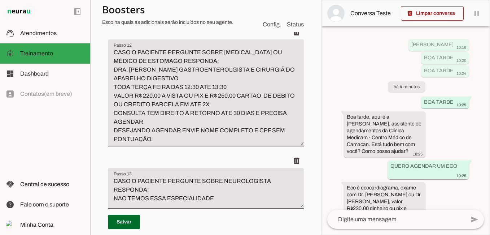
scroll to position [2130, 0]
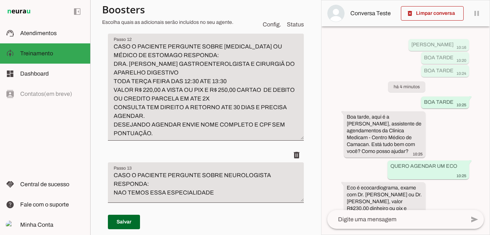
click at [400, 220] on textarea at bounding box center [396, 219] width 138 height 9
click at [434, 17] on span at bounding box center [432, 13] width 63 height 17
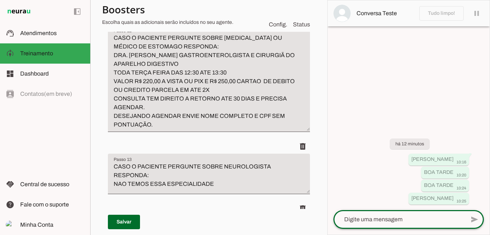
click at [381, 220] on textarea at bounding box center [400, 219] width 132 height 9
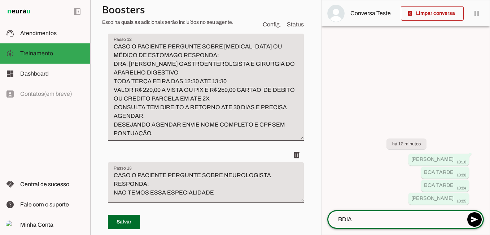
type textarea "B DIA"
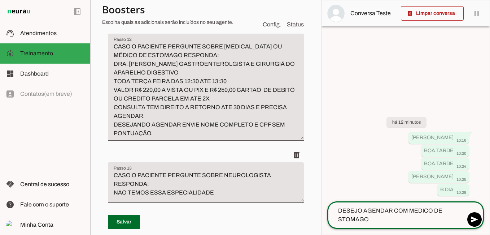
type textarea "DESEJO AGENDAR COM MEDICO DE ESTOMAGO"
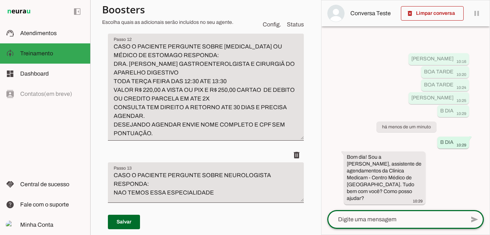
click at [367, 219] on textarea at bounding box center [396, 219] width 138 height 9
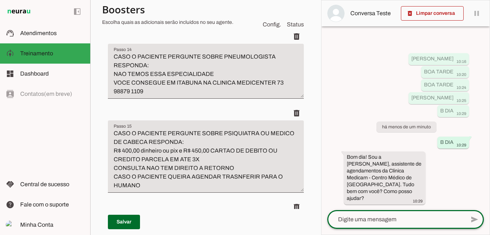
scroll to position [2338, 0]
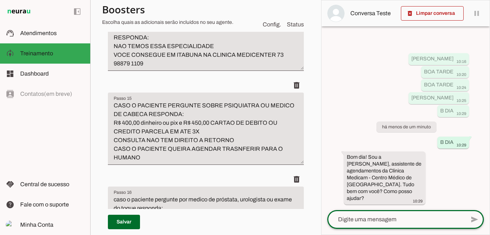
click at [390, 218] on textarea at bounding box center [396, 219] width 138 height 9
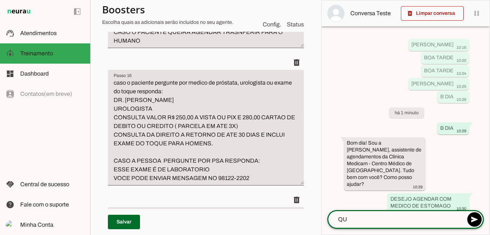
type textarea "Q"
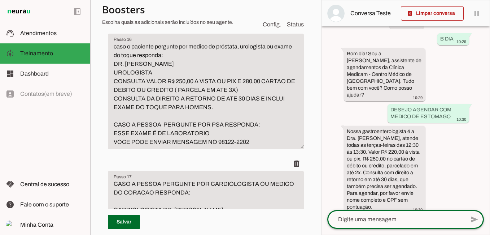
scroll to position [105, 0]
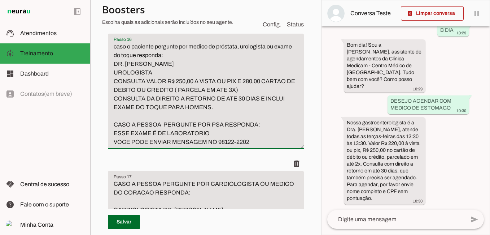
click at [183, 146] on textarea "caso o paciente pergunte por medico de próstata, urologista ou exame do toque r…" at bounding box center [206, 94] width 196 height 104
type textarea "caso o paciente pergunte por medico de próstata, urologista ou exame do toque r…"
type md-filled-text-field "caso o paciente pergunte por medico de próstata, urologista ou exame do toque r…"
click at [130, 219] on span at bounding box center [124, 221] width 32 height 17
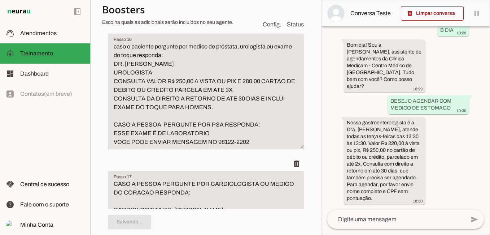
type textarea "caso o paciente pergunte por medico de próstata, urologista ou exame do toque r…"
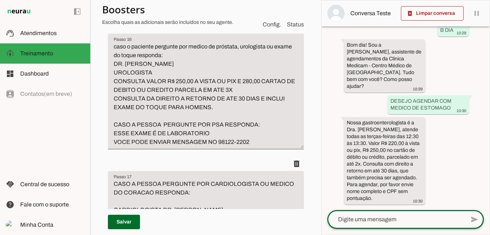
click at [367, 218] on textarea at bounding box center [396, 219] width 138 height 9
click at [381, 212] on div at bounding box center [396, 219] width 138 height 19
click at [373, 221] on textarea at bounding box center [396, 219] width 138 height 9
type textarea "QUERO FAZER PSA"
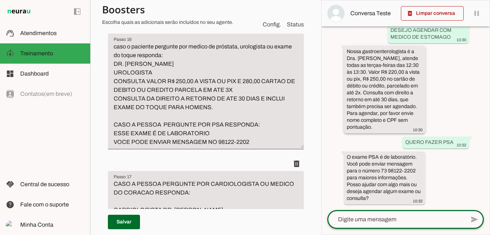
scroll to position [175, 0]
click at [370, 222] on textarea at bounding box center [396, 219] width 138 height 9
type textarea "E O MEDICO DO TOQUE VOCES TEM?"
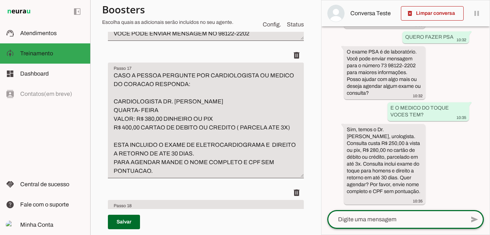
scroll to position [2635, 0]
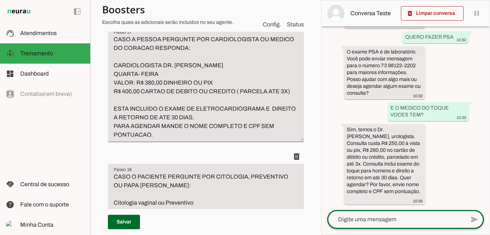
click at [384, 227] on div "send" at bounding box center [405, 219] width 157 height 19
click at [388, 220] on textarea at bounding box center [396, 219] width 138 height 9
click at [207, 220] on p "Salvar" at bounding box center [206, 222] width 196 height 26
click at [411, 219] on textarea "QUERO AGENDAR" at bounding box center [396, 219] width 138 height 9
type textarea "QUERO AGENDAR CARDIOLOGISTA"
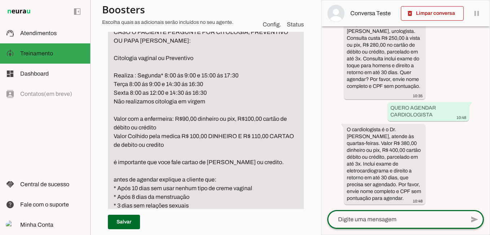
scroll to position [2816, 0]
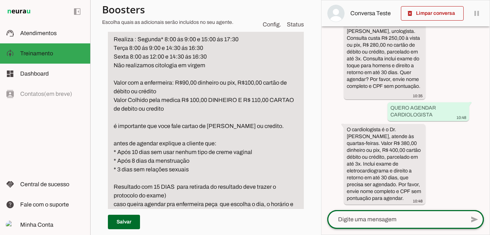
click at [365, 223] on div at bounding box center [396, 219] width 138 height 19
click at [353, 223] on textarea at bounding box center [396, 219] width 138 height 9
type textarea "QUERO AGENDAR PREVENTIVO"
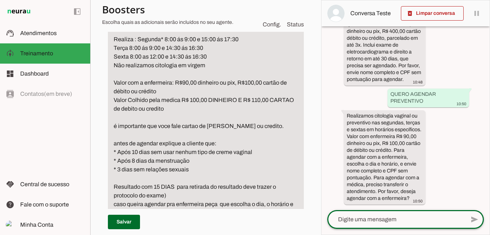
scroll to position [511, 0]
click at [136, 99] on textarea "CASO O PACIENTE PERGUNTE POR CITOLOGIA, PREVENTIVO OU PAPA [PERSON_NAME]: Citol…" at bounding box center [206, 117] width 196 height 251
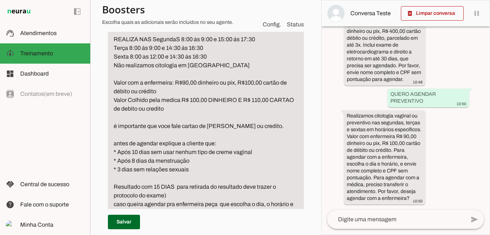
click at [234, 104] on textarea "CASO O PACIENTE PERGUNTE POR CITOLOGIA, PREVENTIVO OU PAPA [PERSON_NAME]: Citol…" at bounding box center [206, 117] width 196 height 251
click at [166, 110] on textarea "CASO O PACIENTE PERGUNTE POR CITOLOGIA, PREVENTIVO OU PAPA [PERSON_NAME]: Citol…" at bounding box center [206, 117] width 196 height 251
click at [116, 90] on textarea "CASO O PACIENTE PERGUNTE POR CITOLOGIA, PREVENTIVO OU PAPA [PERSON_NAME]: Citol…" at bounding box center [206, 117] width 196 height 251
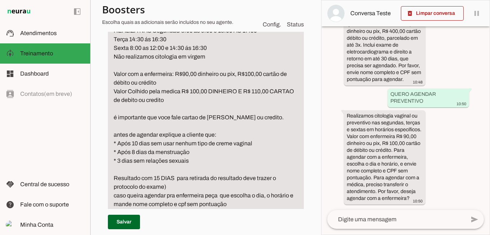
click at [117, 126] on textarea "CASO O PACIENTE PERGUNTE POR CITOLOGIA, PREVENTIVO OU PAPA [PERSON_NAME]: Citol…" at bounding box center [206, 113] width 196 height 243
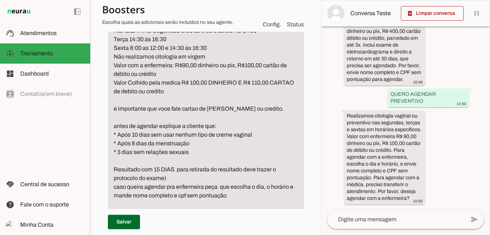
click at [159, 138] on textarea "CASO O PACIENTE PERGUNTE POR CITOLOGIA, PREVENTIVO OU PAPA [PERSON_NAME]: Citol…" at bounding box center [206, 109] width 196 height 234
click at [106, 169] on div "Roteiro Adicionar [GEOGRAPHIC_DATA]" at bounding box center [206, 131] width 208 height 5663
drag, startPoint x: 113, startPoint y: 168, endPoint x: 290, endPoint y: 178, distance: 177.9
click at [290, 178] on textarea "CASO O PACIENTE PERGUNTE POR CITOLOGIA, PREVENTIVO OU PAPA [PERSON_NAME]: Citol…" at bounding box center [206, 109] width 196 height 234
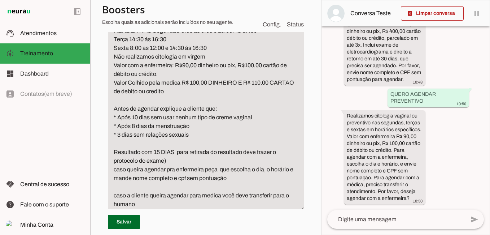
drag, startPoint x: 114, startPoint y: 168, endPoint x: 235, endPoint y: 170, distance: 120.6
click at [235, 170] on textarea "CASO O PACIENTE PERGUNTE POR CITOLOGIA, PREVENTIVO OU PAPA [PERSON_NAME]: Citol…" at bounding box center [206, 100] width 196 height 217
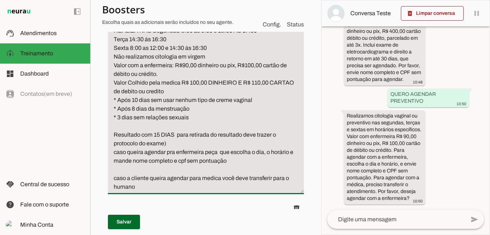
click at [196, 152] on textarea "CASO O PACIENTE PERGUNTE POR CITOLOGIA, PREVENTIVO OU PAPA [PERSON_NAME]: Citol…" at bounding box center [206, 91] width 196 height 199
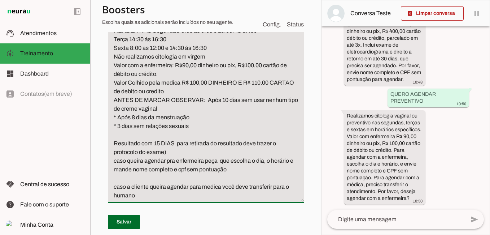
click at [242, 161] on textarea "CASO O PACIENTE PERGUNTE POR CITOLOGIA, PREVENTIVO OU PAPA [PERSON_NAME]: Citol…" at bounding box center [206, 96] width 196 height 208
click at [223, 157] on textarea "CASO O PACIENTE PERGUNTE POR CITOLOGIA, PREVENTIVO OU PAPA [PERSON_NAME]: Citol…" at bounding box center [206, 96] width 196 height 208
drag, startPoint x: 112, startPoint y: 179, endPoint x: 219, endPoint y: 181, distance: 107.2
click at [219, 181] on textarea "CASO O PACIENTE PERGUNTE POR CITOLOGIA, PREVENTIVO OU PAPA [PERSON_NAME]: Citol…" at bounding box center [206, 96] width 196 height 208
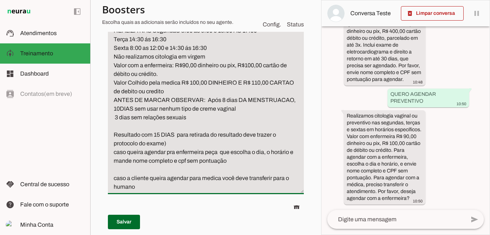
click at [168, 171] on textarea "CASO O PACIENTE PERGUNTE POR CITOLOGIA, PREVENTIVO OU PAPA [PERSON_NAME]: Citol…" at bounding box center [206, 91] width 196 height 199
click at [114, 181] on textarea "CASO O PACIENTE PERGUNTE POR CITOLOGIA, PREVENTIVO OU PAPA [PERSON_NAME]: Citol…" at bounding box center [206, 91] width 196 height 199
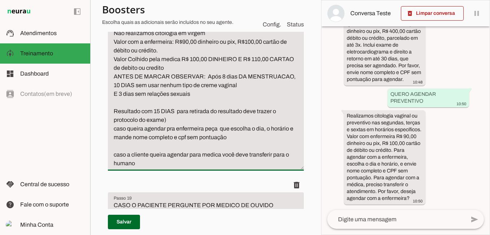
scroll to position [2852, 0]
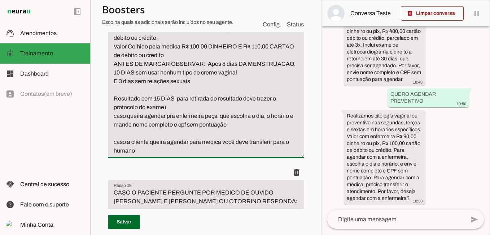
click at [166, 155] on textarea "CASO O PACIENTE PERGUNTE POR CITOLOGIA, PREVENTIVO OU PAPA [PERSON_NAME]: Citol…" at bounding box center [206, 55] width 196 height 199
click at [129, 153] on textarea "CASO O PACIENTE PERGUNTE POR CITOLOGIA, PREVENTIVO OU PAPA [PERSON_NAME]: Citol…" at bounding box center [206, 55] width 196 height 199
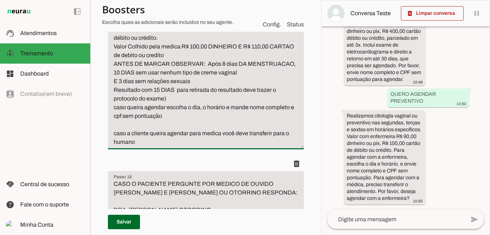
click at [169, 146] on textarea "CASO O PACIENTE PERGUNTE POR CITOLOGIA, PREVENTIVO OU PAPA [PERSON_NAME]: Citol…" at bounding box center [206, 51] width 196 height 191
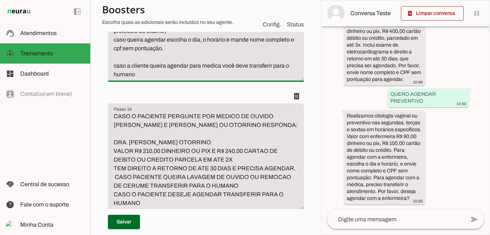
scroll to position [2924, 0]
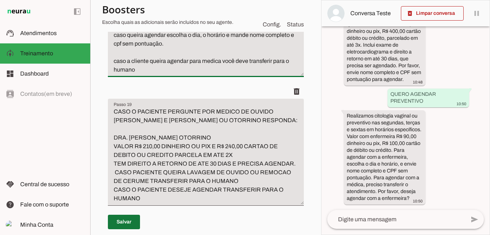
type textarea "CASO O PACIENTE PERGUNTE POR CITOLOGIA, PREVENTIVO OU PAPA [PERSON_NAME]: Citol…"
type md-filled-text-field "CASO O PACIENTE PERGUNTE POR CITOLOGIA, PREVENTIVO OU PAPA [PERSON_NAME]: Citol…"
click at [122, 222] on span at bounding box center [124, 221] width 32 height 17
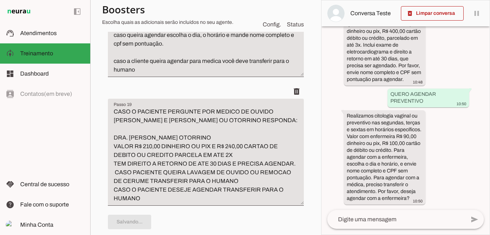
type textarea "CASO O PACIENTE PERGUNTE POR CITOLOGIA, PREVENTIVO OU PAPA [PERSON_NAME]: Citol…"
